Goal: Information Seeking & Learning: Learn about a topic

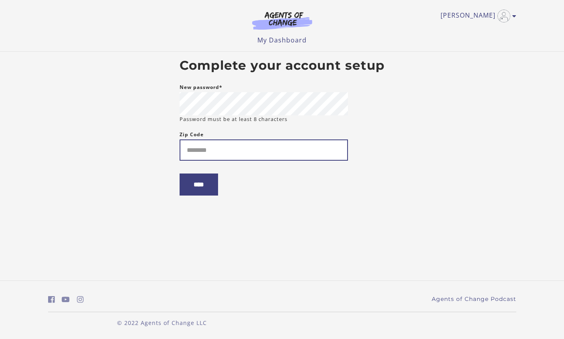
click at [206, 150] on input "Zip Code" at bounding box center [263, 149] width 168 height 21
type input "*****"
click at [212, 187] on input "****" at bounding box center [198, 184] width 38 height 22
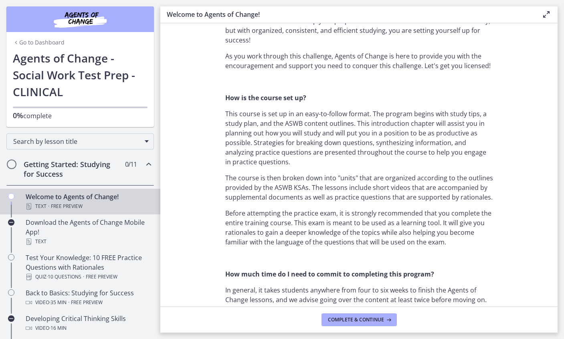
scroll to position [321, 0]
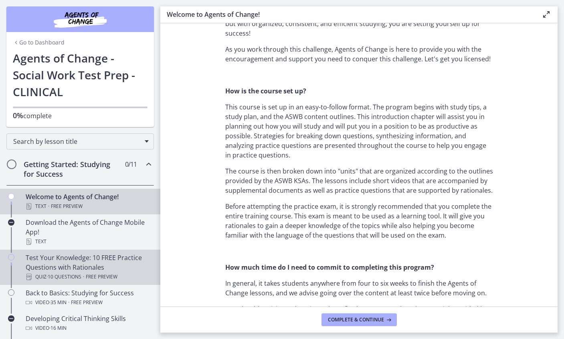
click at [53, 264] on div "Test Your Knowledge: 10 FREE Practice Questions with Rationales Quiz · 10 Quest…" at bounding box center [88, 267] width 125 height 29
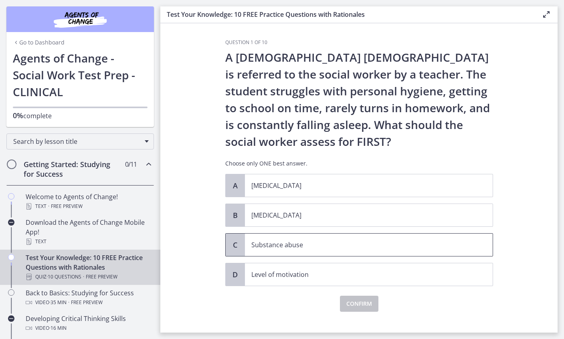
click at [292, 244] on p "Substance abuse" at bounding box center [360, 245] width 219 height 10
click at [362, 304] on span "Confirm" at bounding box center [359, 304] width 26 height 10
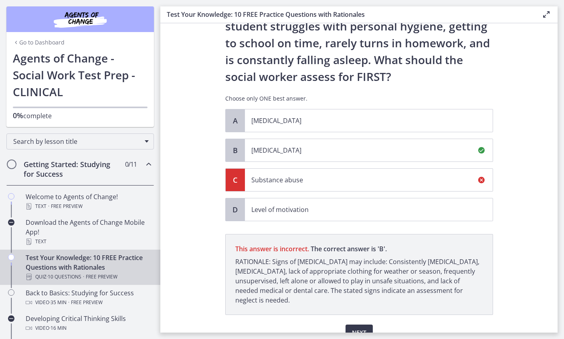
scroll to position [105, 0]
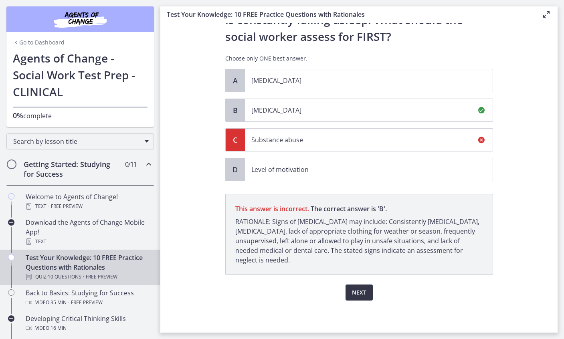
click at [357, 291] on span "Next" at bounding box center [359, 293] width 14 height 10
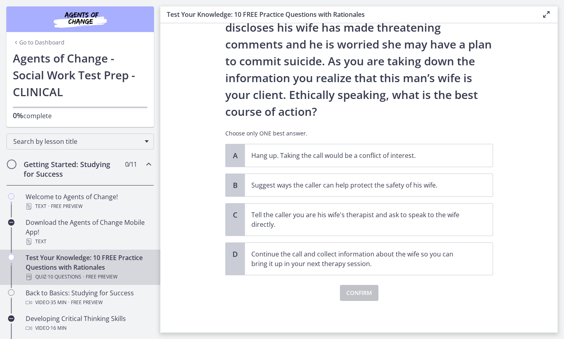
scroll to position [64, 0]
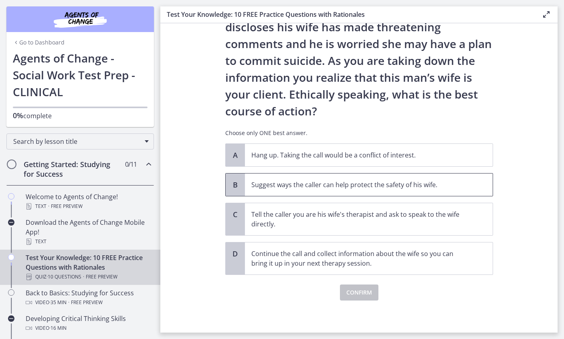
click at [329, 187] on p "Suggest ways the caller can help protect the safety of his wife." at bounding box center [360, 185] width 219 height 10
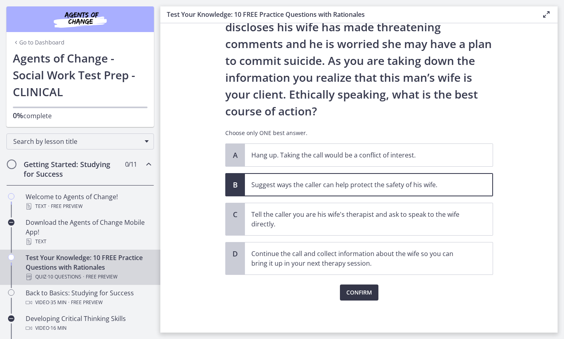
click at [361, 293] on span "Confirm" at bounding box center [359, 293] width 26 height 10
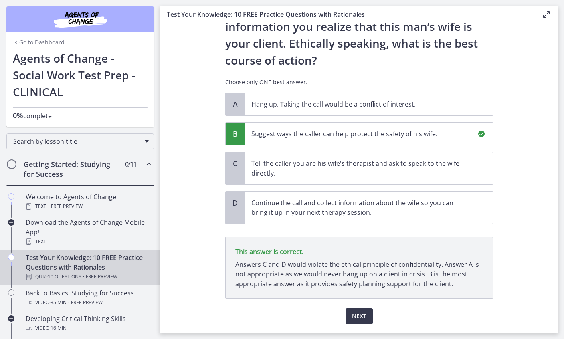
scroll to position [139, 0]
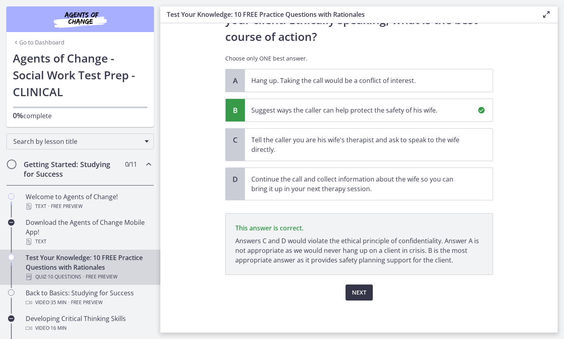
click at [356, 293] on span "Next" at bounding box center [359, 293] width 14 height 10
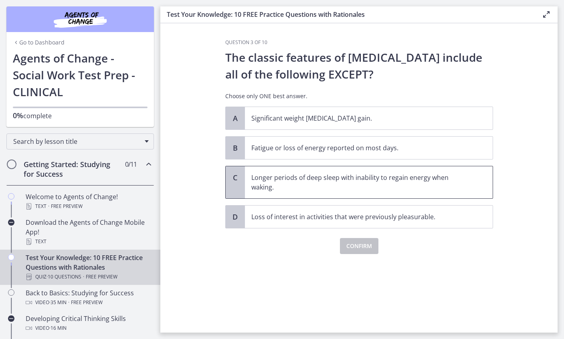
click at [280, 177] on p "Longer periods of deep sleep with inability to regain energy when waking." at bounding box center [360, 182] width 219 height 19
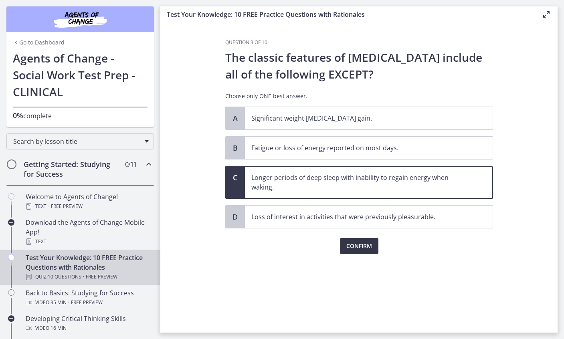
click at [361, 242] on span "Confirm" at bounding box center [359, 246] width 26 height 10
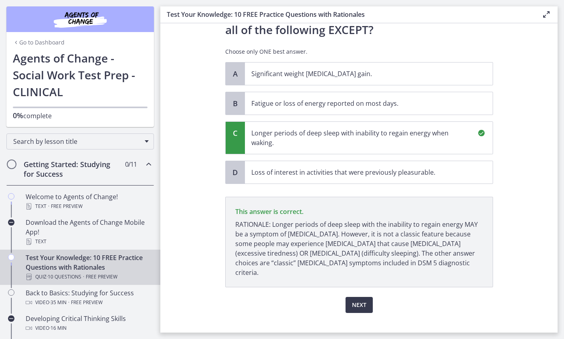
scroll to position [47, 0]
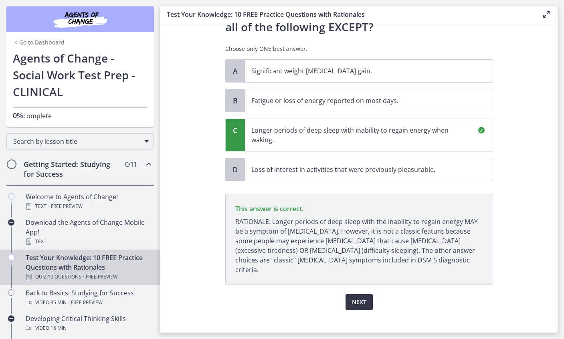
click at [360, 297] on span "Next" at bounding box center [359, 302] width 14 height 10
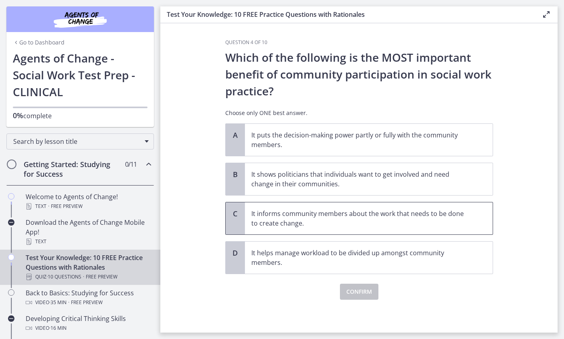
click at [441, 220] on p "It informs community members about the work that needs to be done to create cha…" at bounding box center [360, 218] width 219 height 19
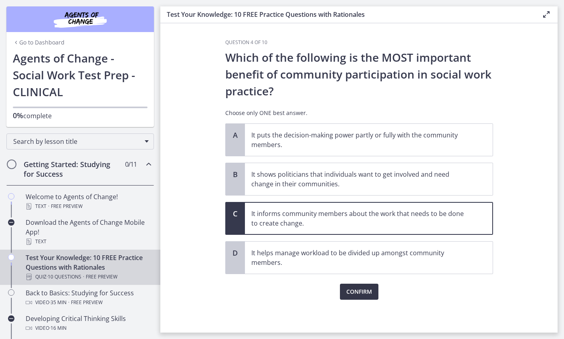
click at [354, 292] on span "Confirm" at bounding box center [359, 292] width 26 height 10
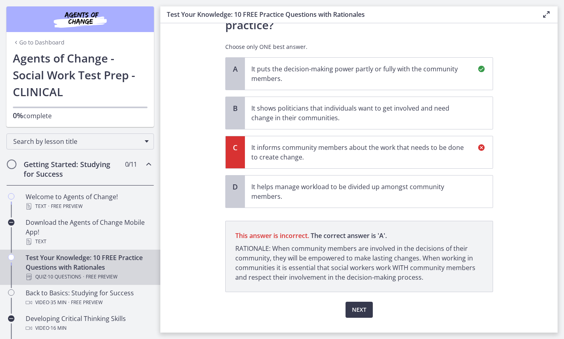
scroll to position [83, 0]
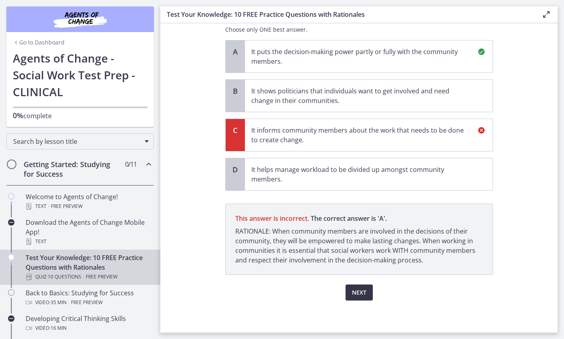
click at [360, 293] on span "Next" at bounding box center [359, 293] width 14 height 10
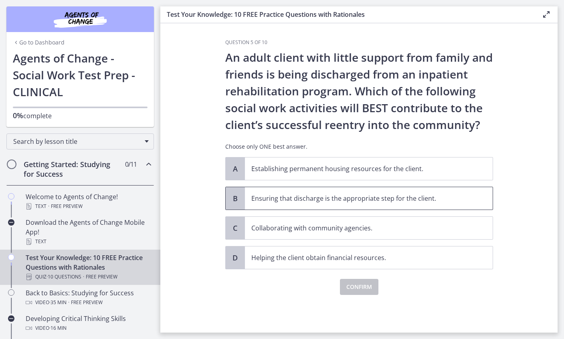
click at [313, 200] on p "Ensuring that discharge is the appropriate step for the client." at bounding box center [360, 199] width 219 height 10
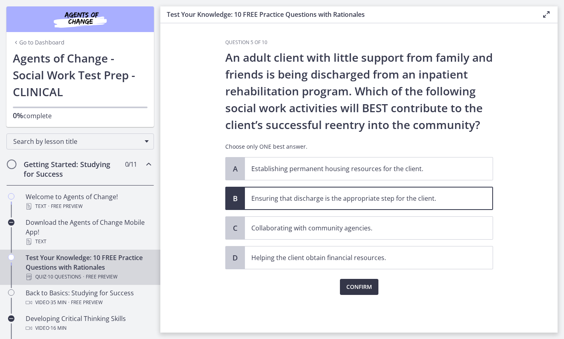
click at [363, 287] on span "Confirm" at bounding box center [359, 287] width 26 height 10
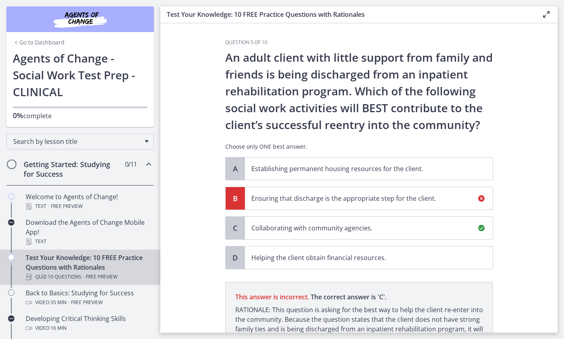
scroll to position [88, 0]
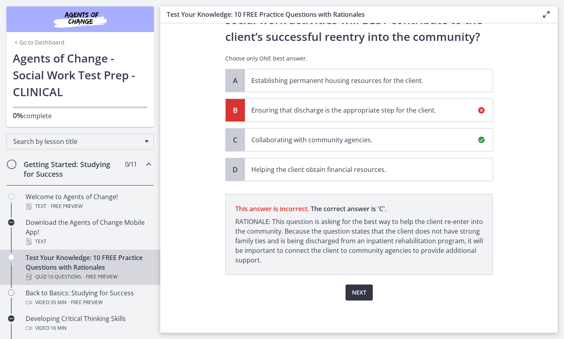
click at [353, 292] on span "Next" at bounding box center [359, 293] width 14 height 10
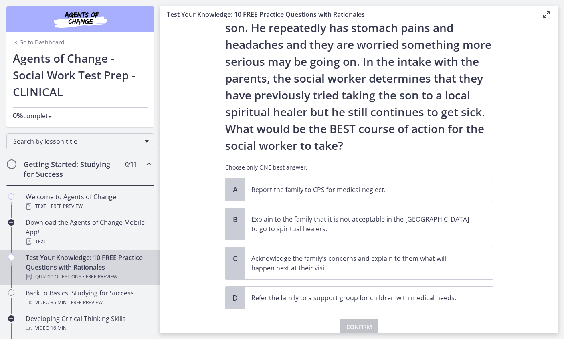
scroll to position [115, 0]
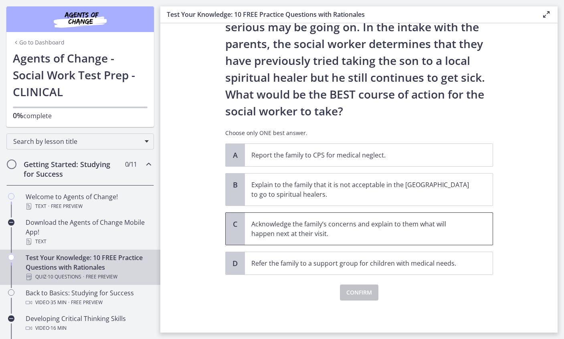
click at [341, 225] on p "Acknowledge the family’s concerns and explain to them what will happen next at …" at bounding box center [360, 228] width 219 height 19
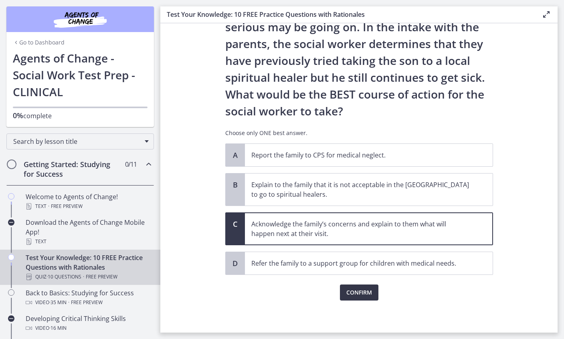
click at [359, 294] on span "Confirm" at bounding box center [359, 293] width 26 height 10
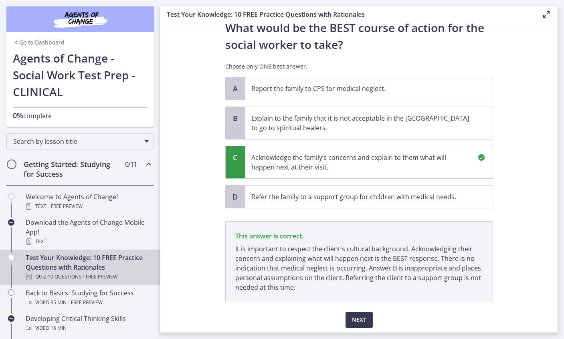
scroll to position [208, 0]
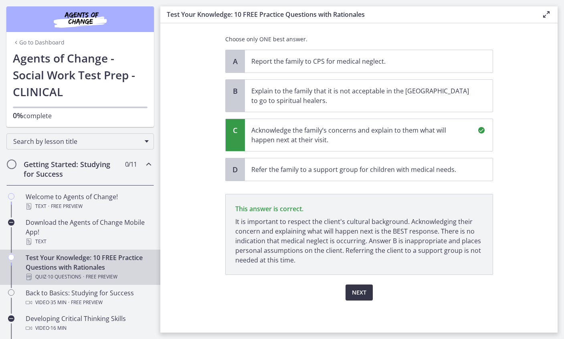
click at [357, 292] on span "Next" at bounding box center [359, 293] width 14 height 10
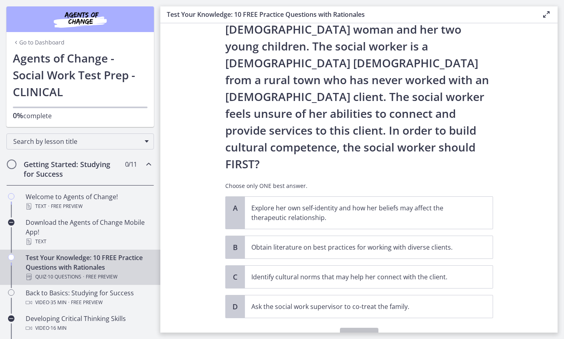
scroll to position [71, 0]
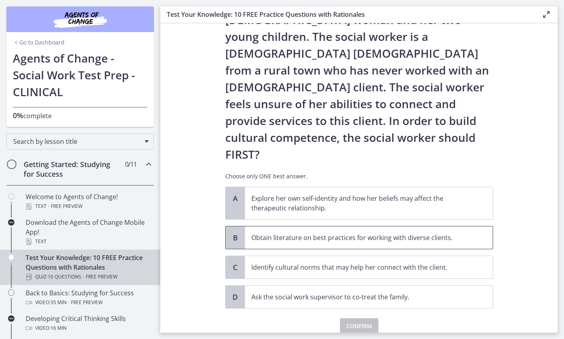
click at [321, 233] on p "Obtain literature on best practices for working with diverse clients." at bounding box center [360, 238] width 219 height 10
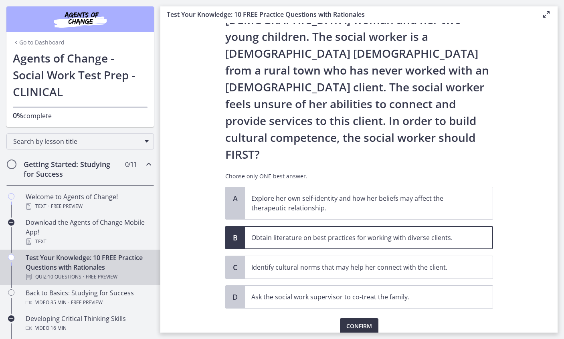
click at [357, 321] on span "Confirm" at bounding box center [359, 326] width 26 height 10
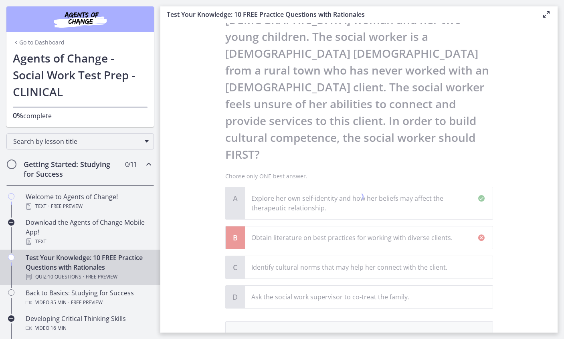
scroll to position [165, 0]
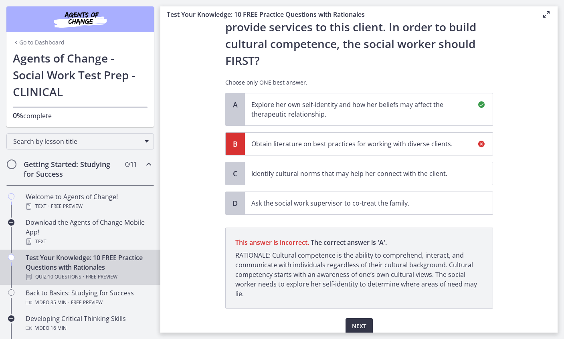
click at [354, 321] on span "Next" at bounding box center [359, 326] width 14 height 10
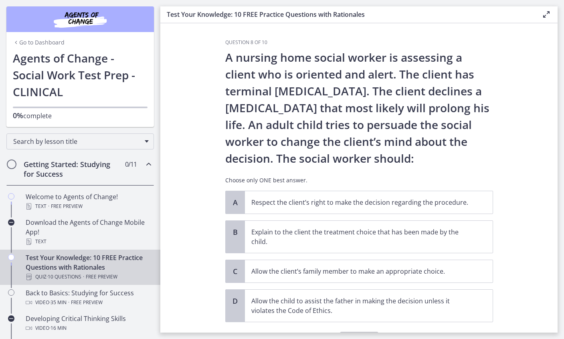
scroll to position [40, 0]
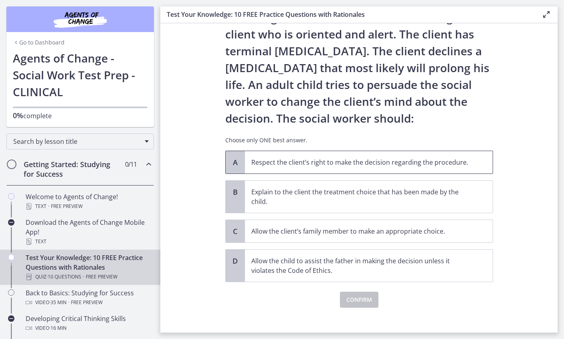
click at [356, 164] on p "Respect the client’s right to make the decision regarding the procedure." at bounding box center [360, 162] width 219 height 10
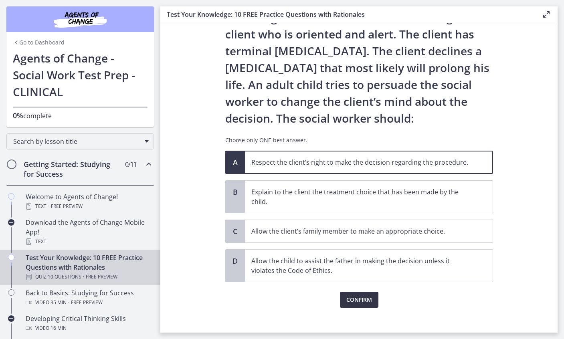
click at [353, 303] on span "Confirm" at bounding box center [359, 300] width 26 height 10
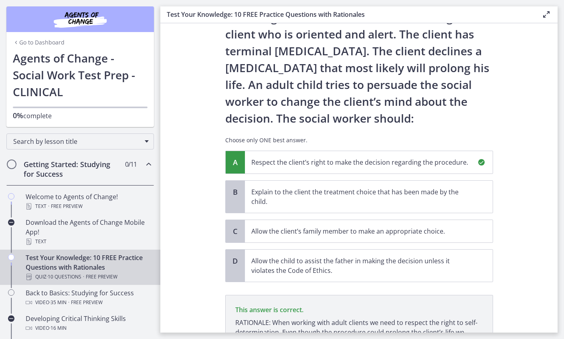
scroll to position [131, 0]
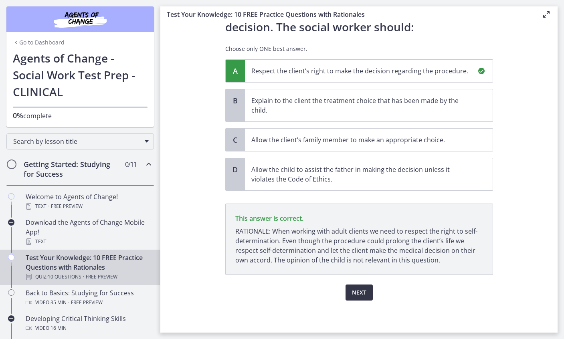
click at [361, 294] on span "Next" at bounding box center [359, 293] width 14 height 10
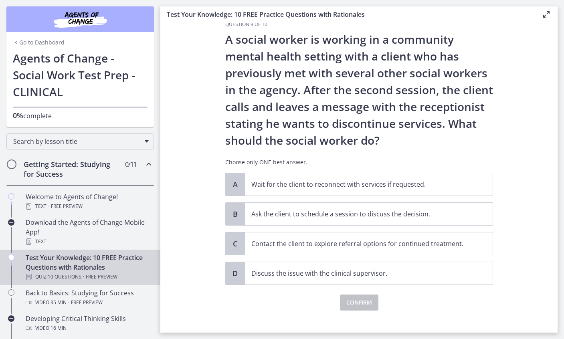
scroll to position [28, 0]
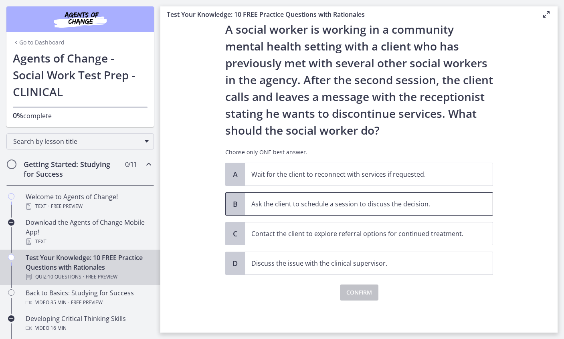
click at [369, 206] on p "Ask the client to schedule a session to discuss the decision." at bounding box center [360, 204] width 219 height 10
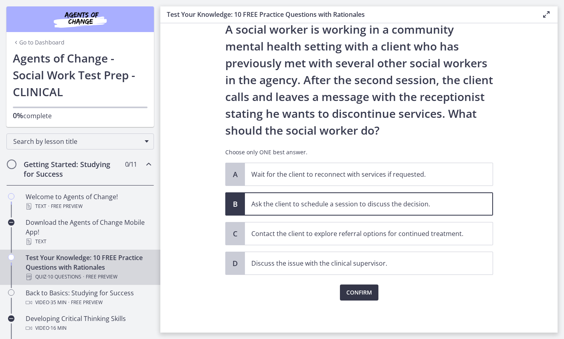
click at [358, 294] on span "Confirm" at bounding box center [359, 293] width 26 height 10
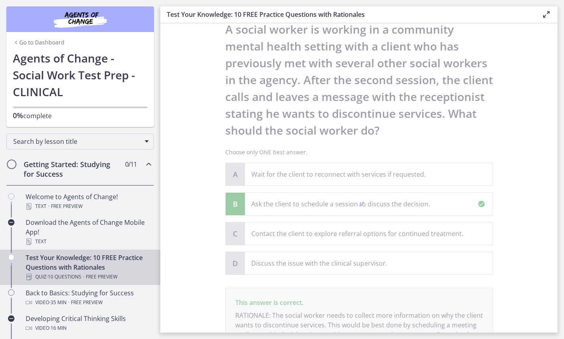
scroll to position [122, 0]
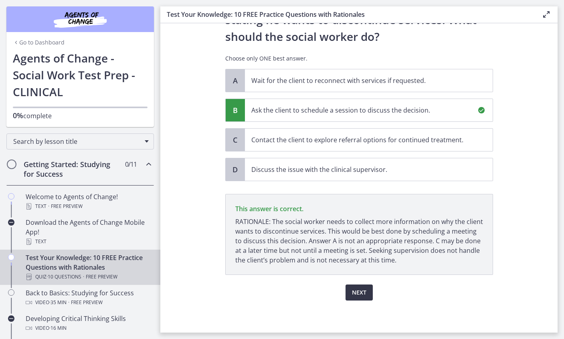
click at [358, 294] on span "Next" at bounding box center [359, 293] width 14 height 10
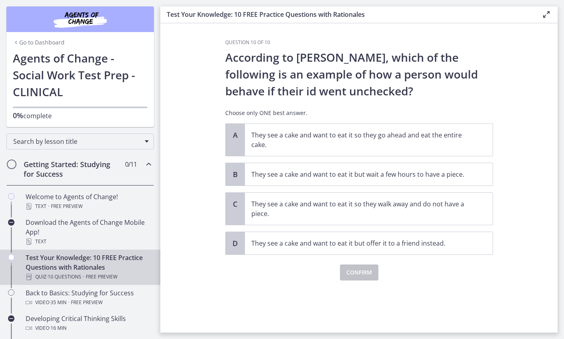
scroll to position [0, 0]
click at [324, 206] on p "They see a cake and want to eat it so they walk away and do not have a piece." at bounding box center [360, 208] width 219 height 19
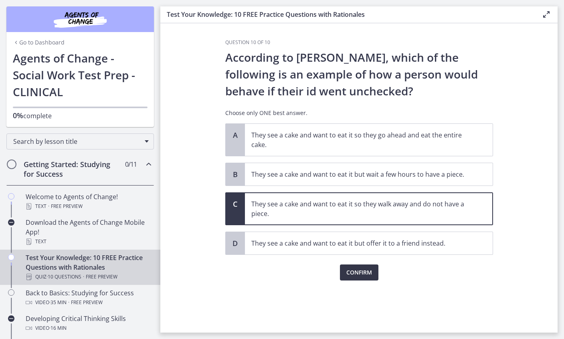
click at [365, 275] on span "Confirm" at bounding box center [359, 273] width 26 height 10
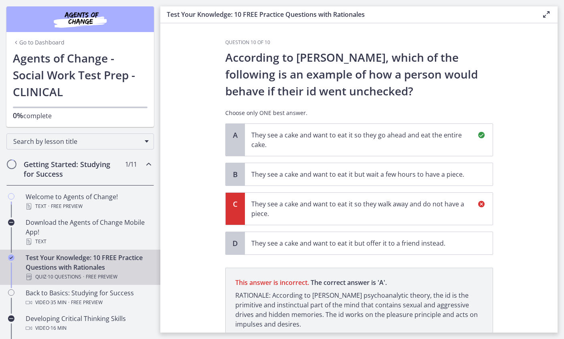
scroll to position [64, 0]
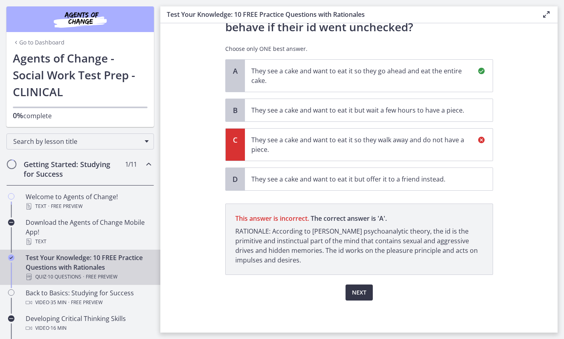
click at [357, 292] on span "Next" at bounding box center [359, 293] width 14 height 10
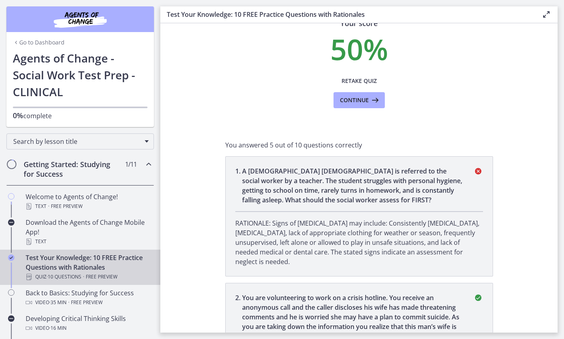
scroll to position [0, 0]
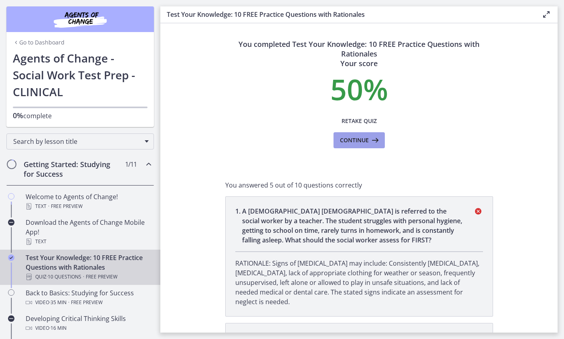
click at [369, 140] on icon at bounding box center [374, 140] width 11 height 10
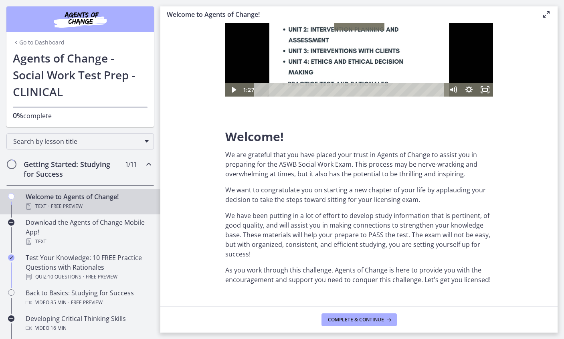
scroll to position [160, 0]
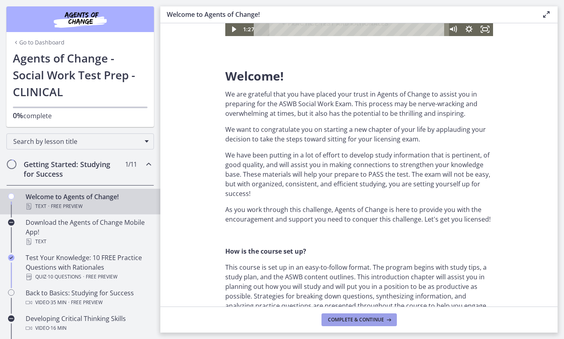
click at [359, 319] on span "Complete & continue" at bounding box center [356, 319] width 56 height 6
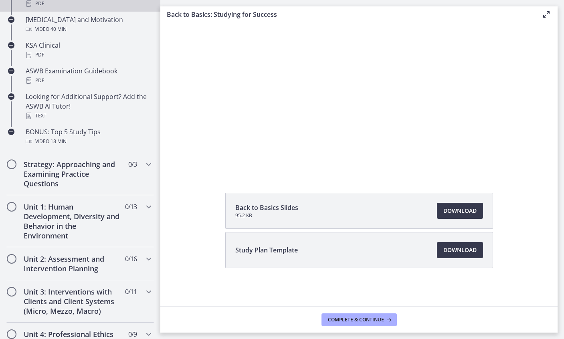
scroll to position [401, 0]
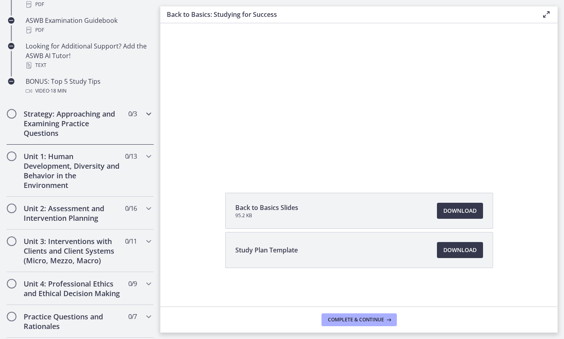
click at [15, 112] on span "Chapters" at bounding box center [12, 114] width 8 height 8
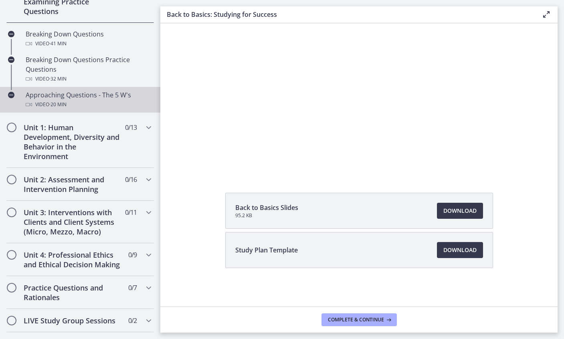
scroll to position [200, 0]
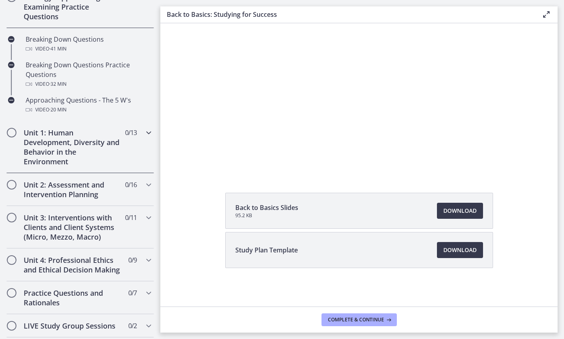
click at [58, 145] on h2 "Unit 1: Human Development, Diversity and Behavior in the Environment" at bounding box center [73, 147] width 98 height 38
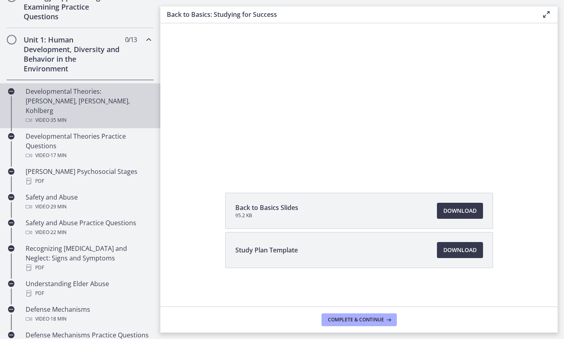
click at [58, 145] on ul "Developmental Theories: [PERSON_NAME], [PERSON_NAME], Kohlberg Video · 35 min D…" at bounding box center [80, 283] width 160 height 407
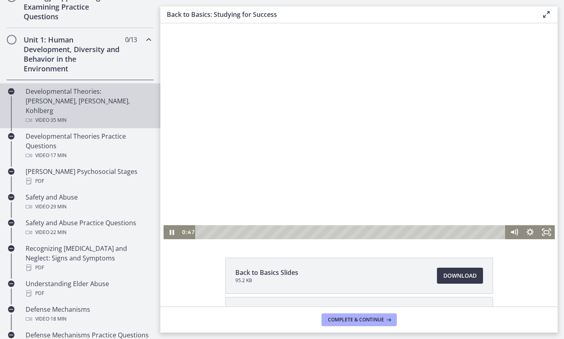
scroll to position [0, 0]
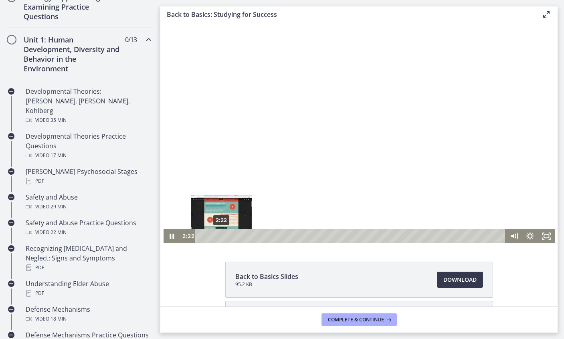
click at [218, 236] on div "2:22" at bounding box center [351, 236] width 300 height 14
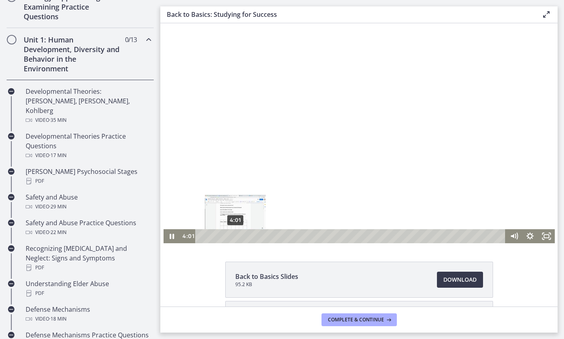
click at [232, 234] on div "4:01" at bounding box center [351, 236] width 300 height 14
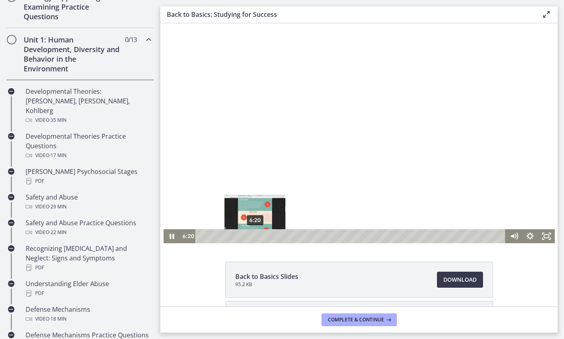
click at [252, 234] on div "6:20" at bounding box center [351, 236] width 300 height 14
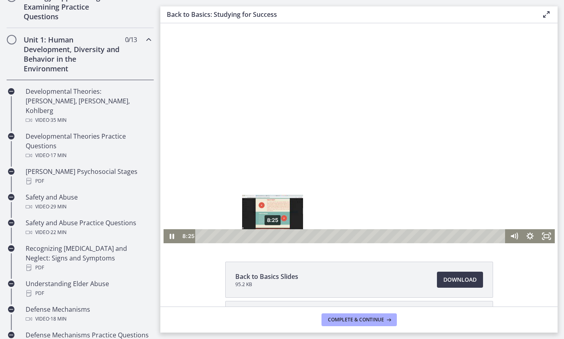
click at [270, 234] on div "8:25" at bounding box center [351, 236] width 300 height 14
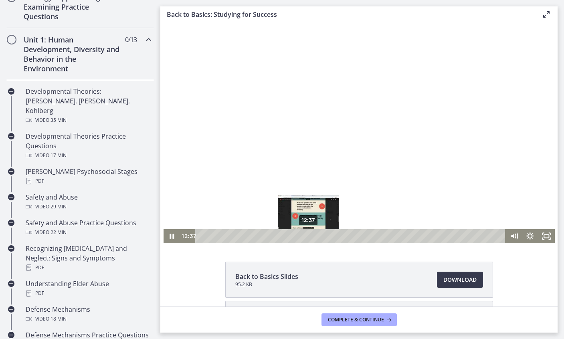
click at [305, 235] on div "12:37" at bounding box center [351, 236] width 300 height 14
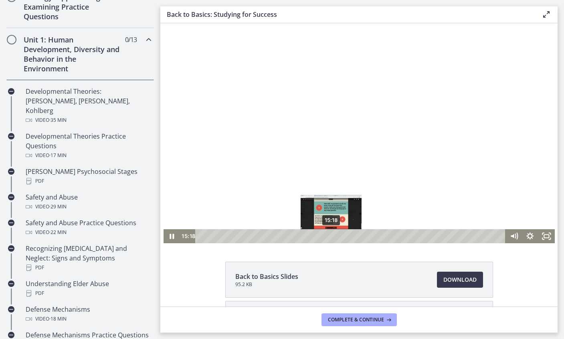
click at [328, 234] on div "15:18" at bounding box center [351, 236] width 300 height 14
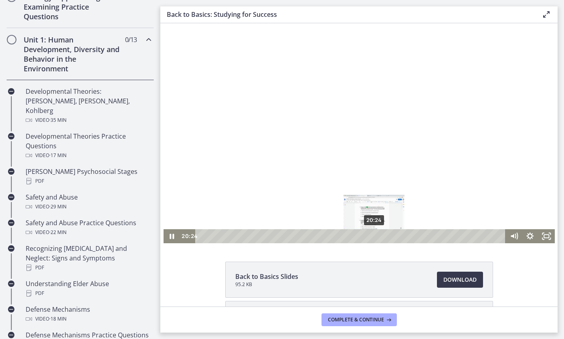
click at [372, 236] on div "Playbar" at bounding box center [374, 236] width 4 height 4
click at [375, 236] on div "Playbar" at bounding box center [377, 236] width 4 height 4
click at [376, 236] on div "Playbar" at bounding box center [378, 236] width 4 height 4
click at [379, 236] on div "21:21" at bounding box center [351, 236] width 300 height 14
click at [387, 234] on div "22:15" at bounding box center [351, 236] width 300 height 14
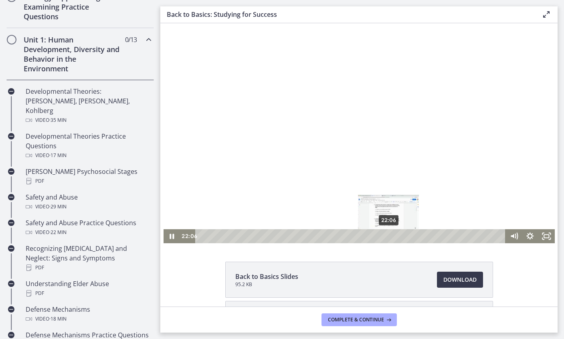
click at [386, 234] on div "Playbar" at bounding box center [388, 236] width 4 height 4
click at [389, 236] on div "Playbar" at bounding box center [391, 236] width 4 height 4
click at [394, 234] on div "23:03" at bounding box center [351, 236] width 300 height 14
click at [396, 234] on div "Playbar" at bounding box center [398, 236] width 4 height 4
click at [398, 234] on div "23:31" at bounding box center [351, 236] width 300 height 14
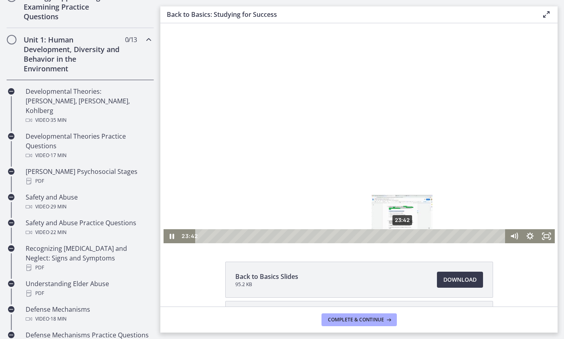
click at [400, 234] on div "Playbar" at bounding box center [402, 236] width 4 height 4
click at [402, 234] on div "24:02" at bounding box center [351, 236] width 300 height 14
click at [409, 235] on div "24:47" at bounding box center [351, 236] width 300 height 14
click at [416, 236] on div "25:38" at bounding box center [351, 236] width 300 height 14
click at [446, 150] on div at bounding box center [358, 133] width 391 height 220
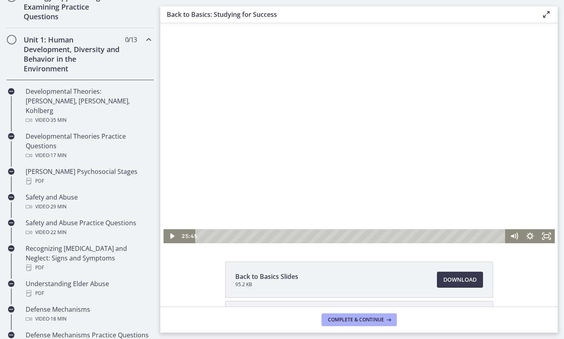
click at [370, 137] on div at bounding box center [358, 133] width 391 height 220
click at [425, 236] on div "26:41" at bounding box center [351, 236] width 300 height 14
click at [430, 237] on div "27:20" at bounding box center [351, 236] width 300 height 14
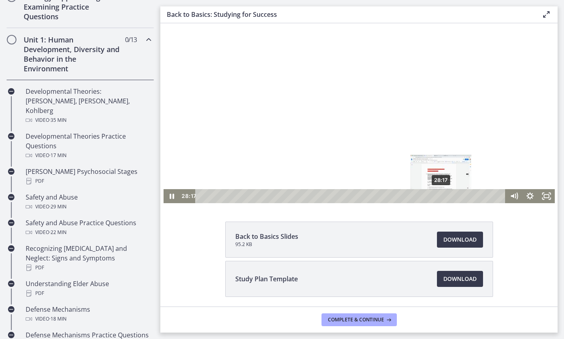
click at [438, 195] on div "28:17" at bounding box center [351, 196] width 300 height 14
click at [458, 198] on div "30:39" at bounding box center [351, 196] width 300 height 14
click at [462, 196] on div "31:04" at bounding box center [351, 196] width 300 height 14
click at [468, 196] on div "31:44" at bounding box center [351, 196] width 300 height 14
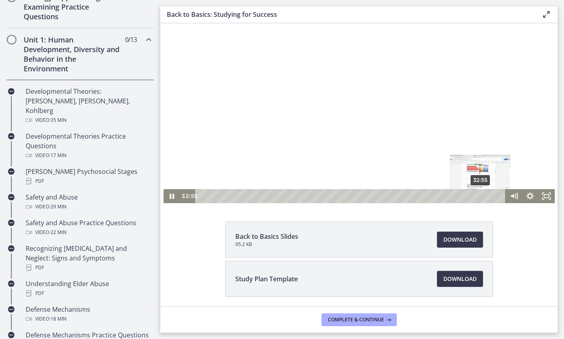
click at [478, 197] on div "32:55" at bounding box center [351, 196] width 300 height 14
click at [482, 196] on div "33:23" at bounding box center [351, 196] width 300 height 14
click at [492, 196] on div "34:37" at bounding box center [351, 196] width 300 height 14
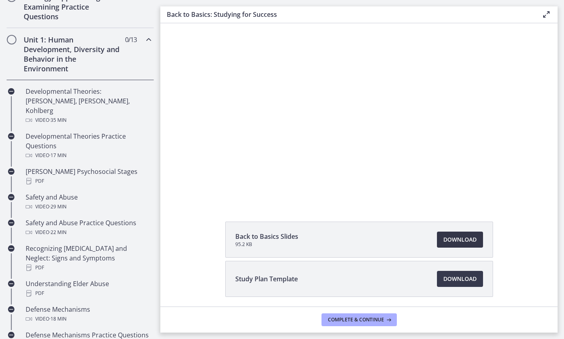
click at [459, 238] on span "Download Opens in a new window" at bounding box center [459, 240] width 33 height 10
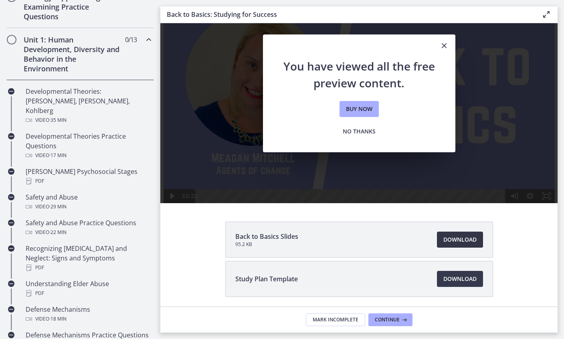
scroll to position [0, 0]
click at [363, 131] on span "No thanks" at bounding box center [359, 132] width 33 height 10
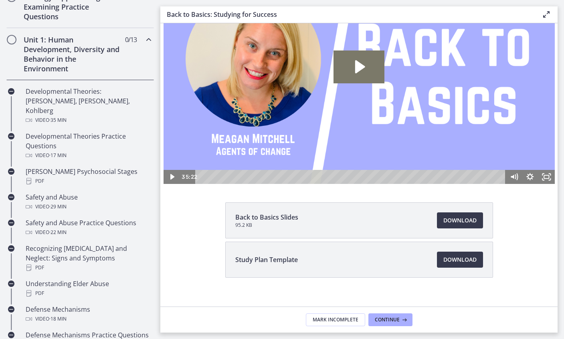
scroll to position [69, 0]
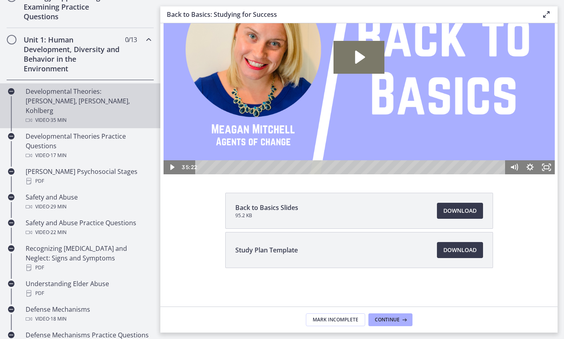
click at [50, 98] on div "Developmental Theories: [PERSON_NAME], [PERSON_NAME], Kohlberg Video · 35 min" at bounding box center [88, 106] width 125 height 38
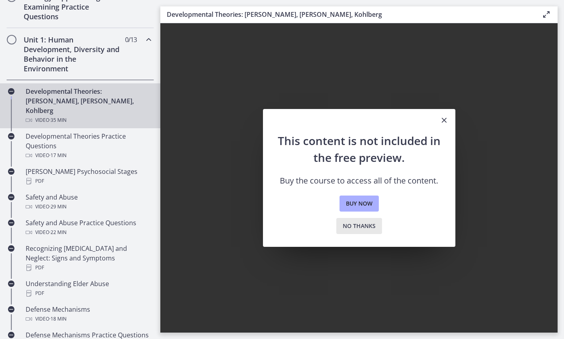
click at [366, 226] on span "No thanks" at bounding box center [359, 226] width 33 height 10
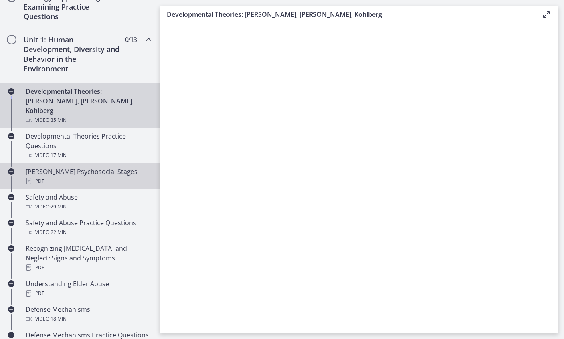
click at [40, 167] on div "[PERSON_NAME] Psychosocial Stages PDF" at bounding box center [88, 176] width 125 height 19
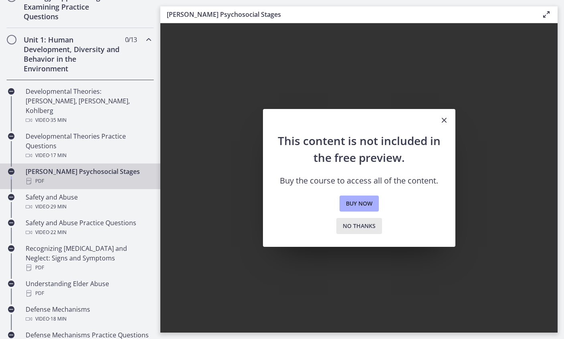
click at [360, 232] on button "No thanks" at bounding box center [359, 226] width 46 height 16
